Goal: Complete application form

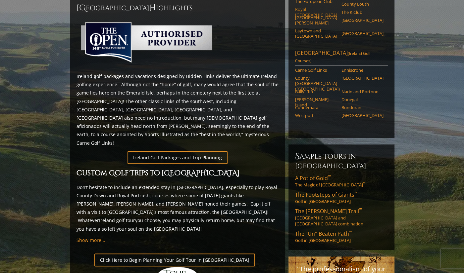
scroll to position [331, 0]
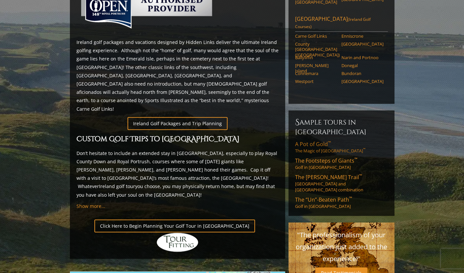
click at [308, 141] on span "A Pot of Gold ™" at bounding box center [313, 144] width 36 height 7
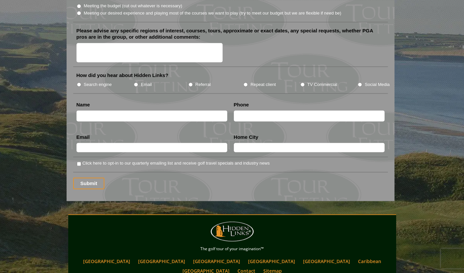
scroll to position [827, 0]
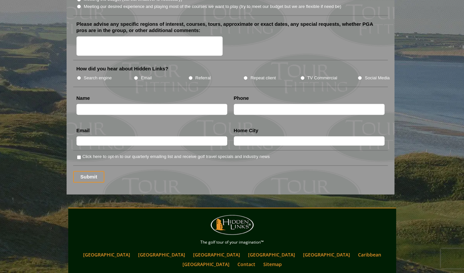
click at [89, 104] on input "text" at bounding box center [151, 109] width 151 height 11
click at [259, 104] on input "text" at bounding box center [309, 109] width 151 height 11
click at [83, 136] on input "text" at bounding box center [151, 140] width 151 height 9
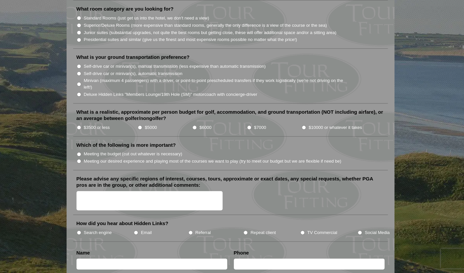
scroll to position [671, 0]
